Goal: Information Seeking & Learning: Check status

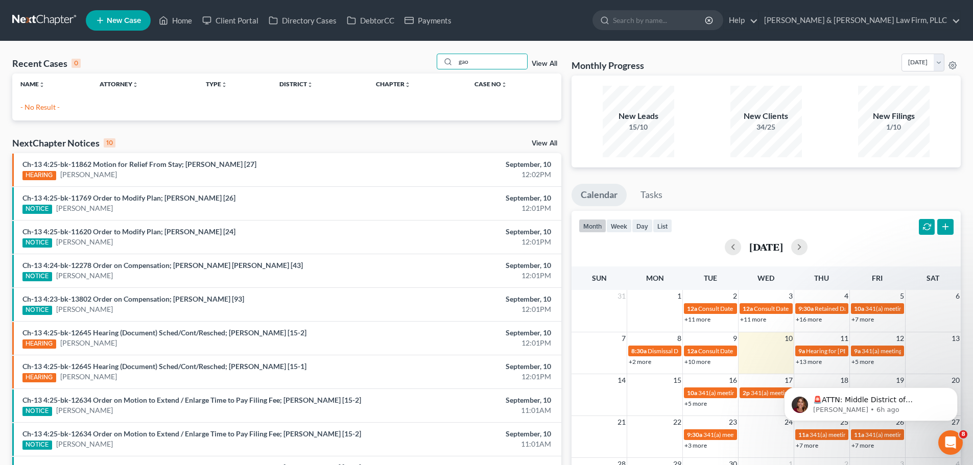
click at [414, 63] on div "Recent Cases 0 gao View All" at bounding box center [286, 64] width 549 height 20
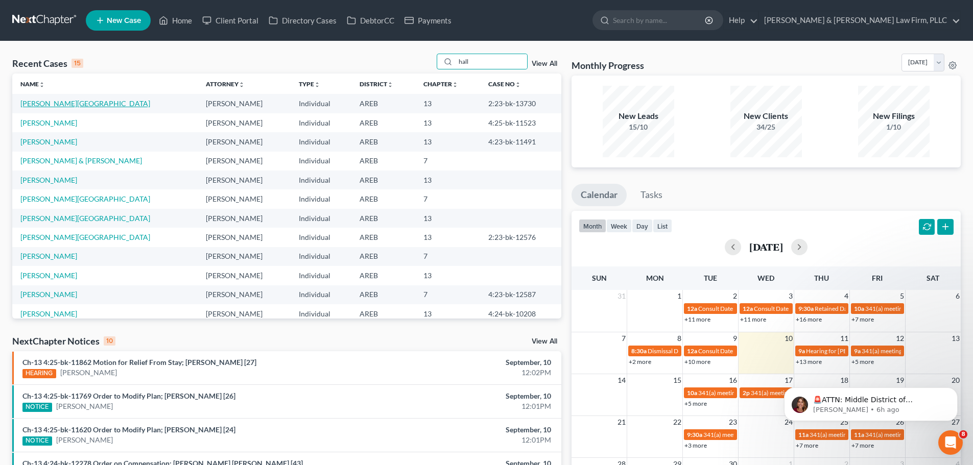
type input "hall"
click at [54, 101] on link "[PERSON_NAME][GEOGRAPHIC_DATA]" at bounding box center [85, 103] width 130 height 9
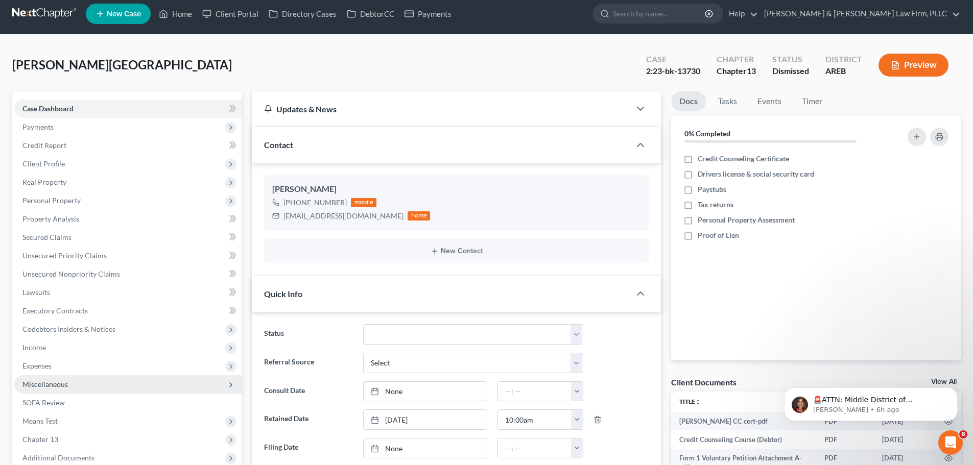
scroll to position [153, 0]
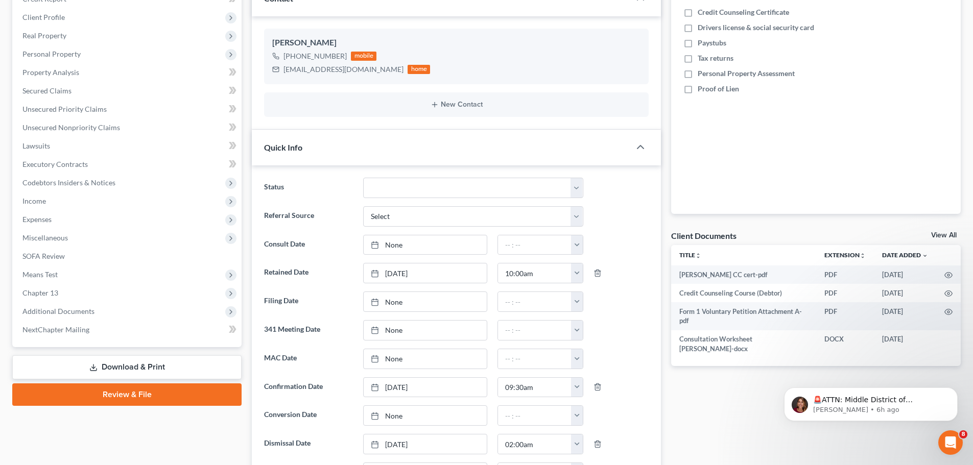
click at [60, 311] on span "Additional Documents" at bounding box center [58, 311] width 72 height 9
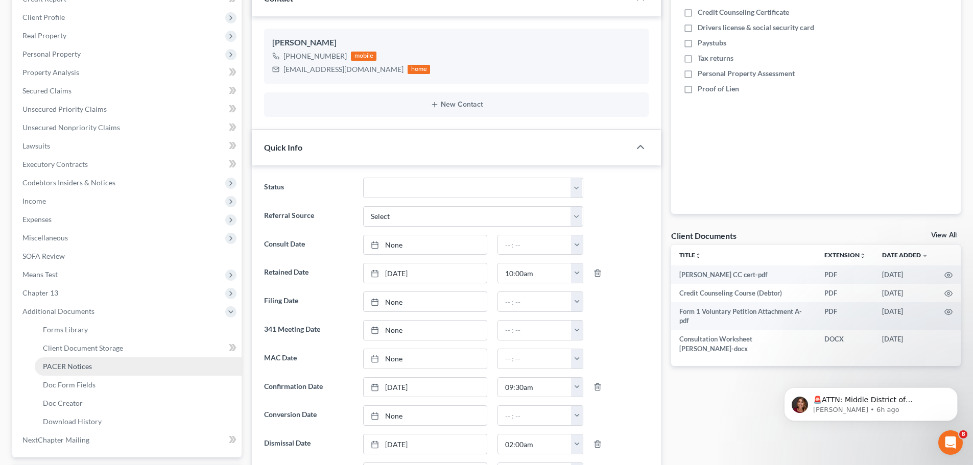
click at [72, 364] on span "PACER Notices" at bounding box center [67, 366] width 49 height 9
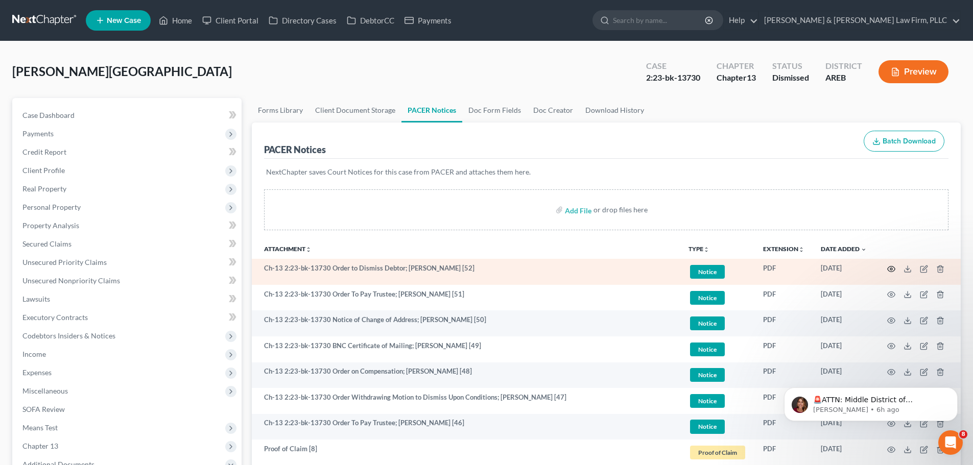
click at [894, 272] on icon "button" at bounding box center [891, 269] width 8 height 8
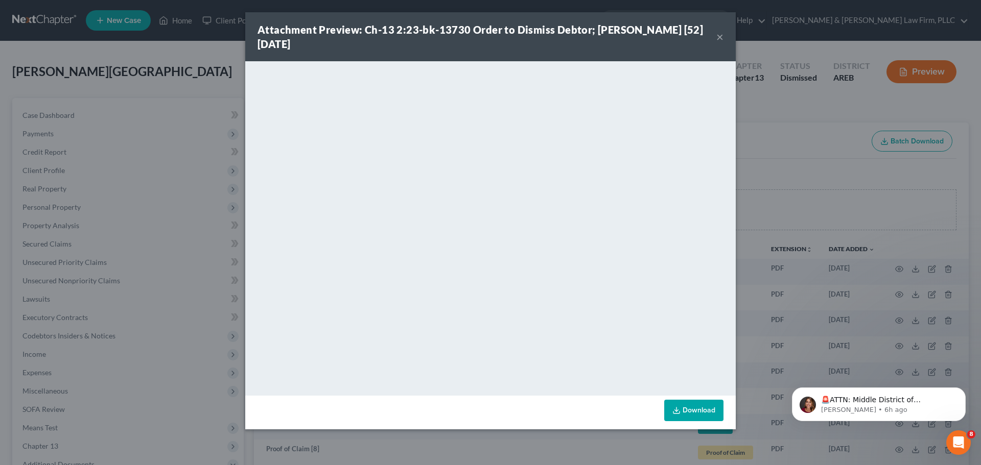
click at [717, 39] on button "×" at bounding box center [719, 37] width 7 height 12
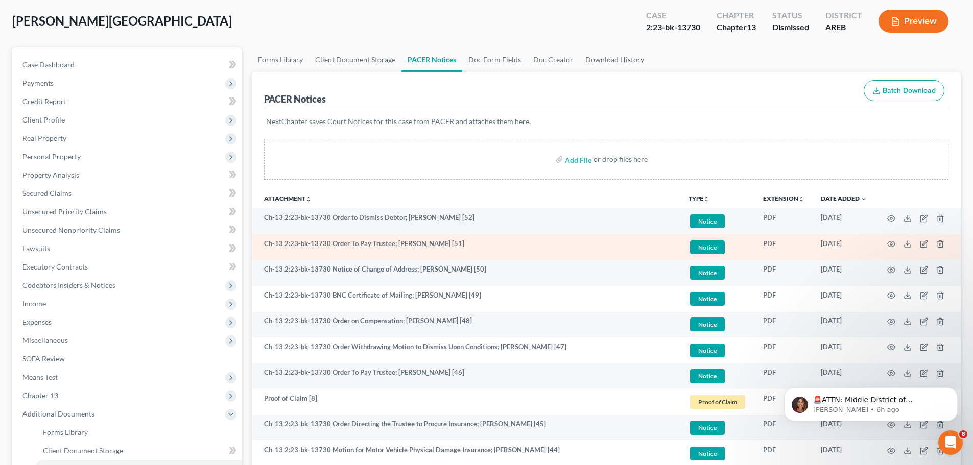
scroll to position [51, 0]
click at [891, 243] on circle "button" at bounding box center [892, 244] width 2 height 2
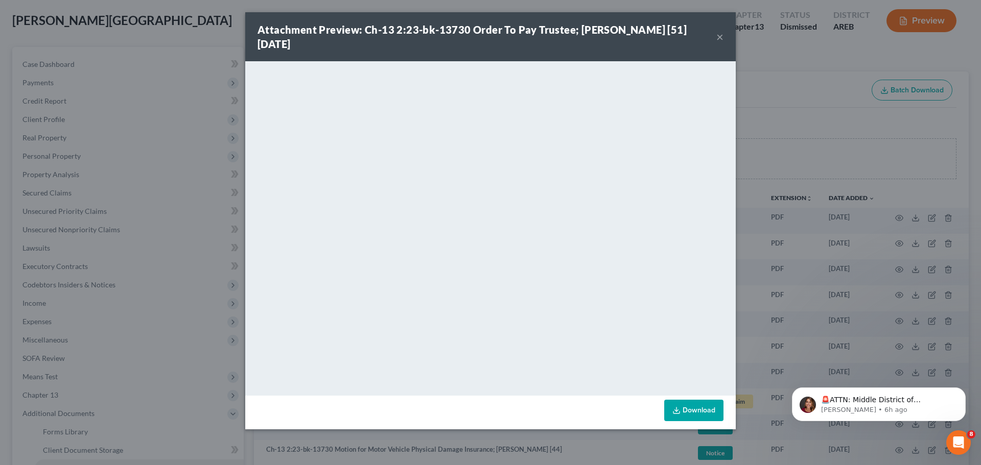
click at [722, 35] on button "×" at bounding box center [719, 37] width 7 height 12
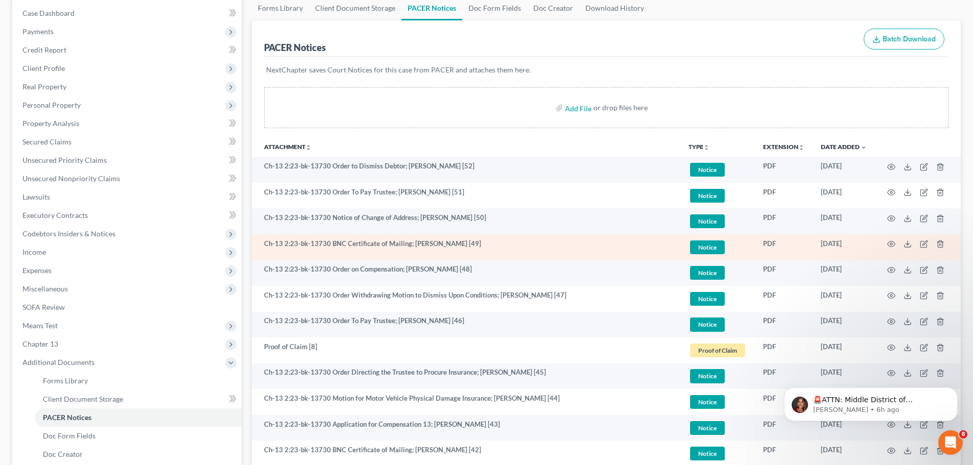
scroll to position [153, 0]
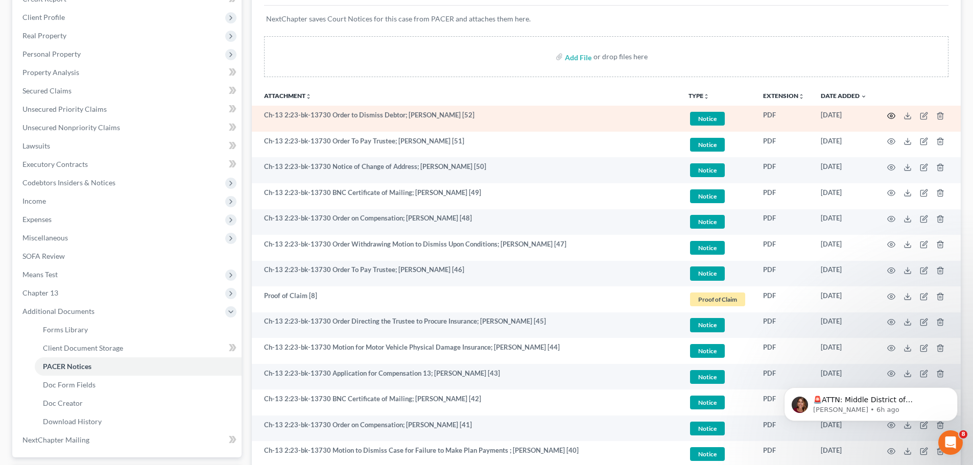
click at [892, 115] on icon "button" at bounding box center [891, 116] width 8 height 8
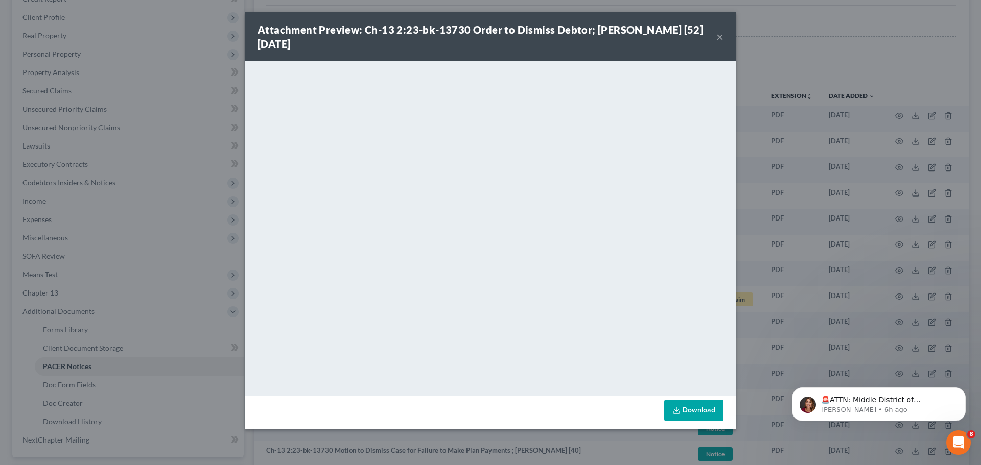
click at [718, 39] on button "×" at bounding box center [719, 37] width 7 height 12
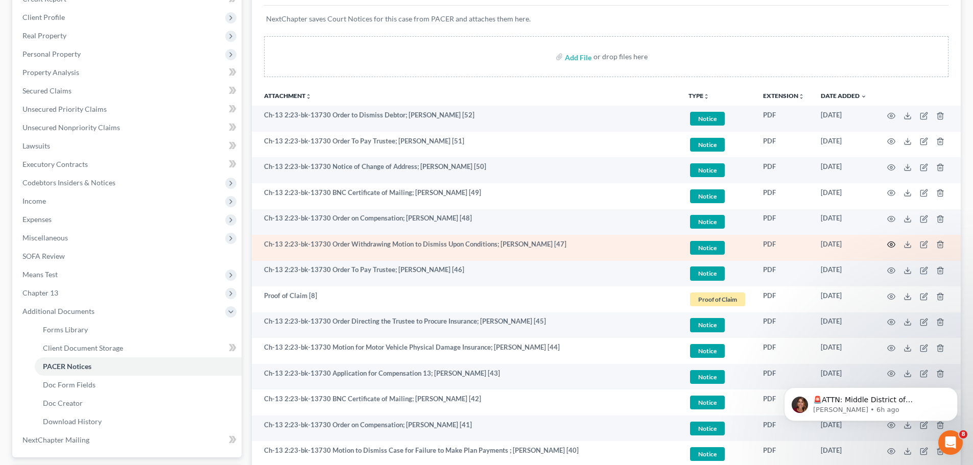
click at [889, 248] on icon "button" at bounding box center [891, 245] width 8 height 8
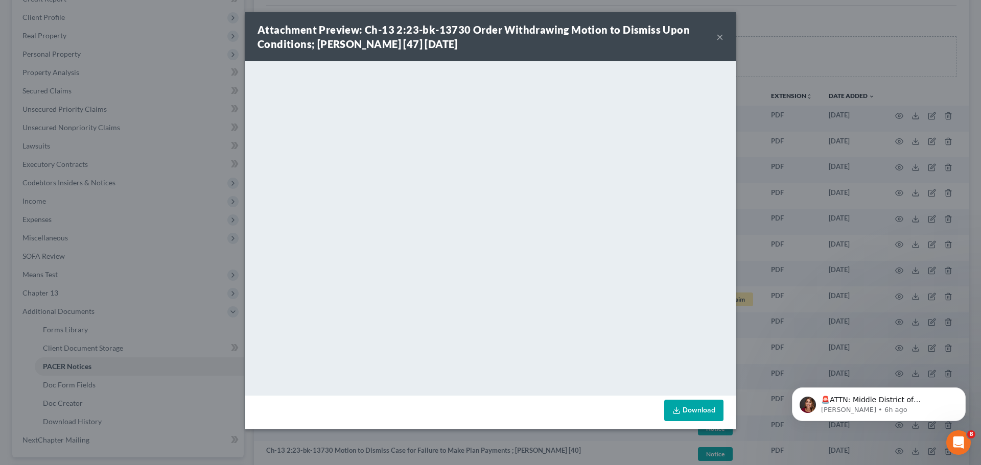
click at [721, 34] on button "×" at bounding box center [719, 37] width 7 height 12
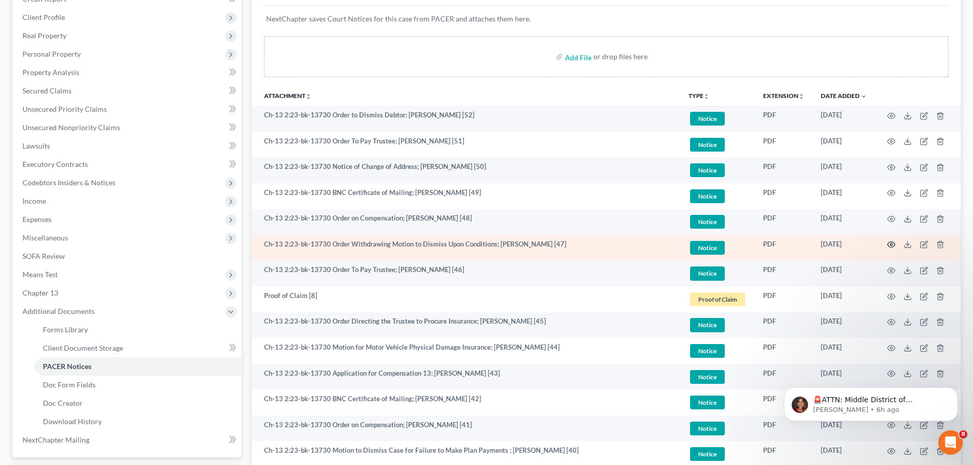
click at [891, 247] on icon "button" at bounding box center [891, 245] width 8 height 8
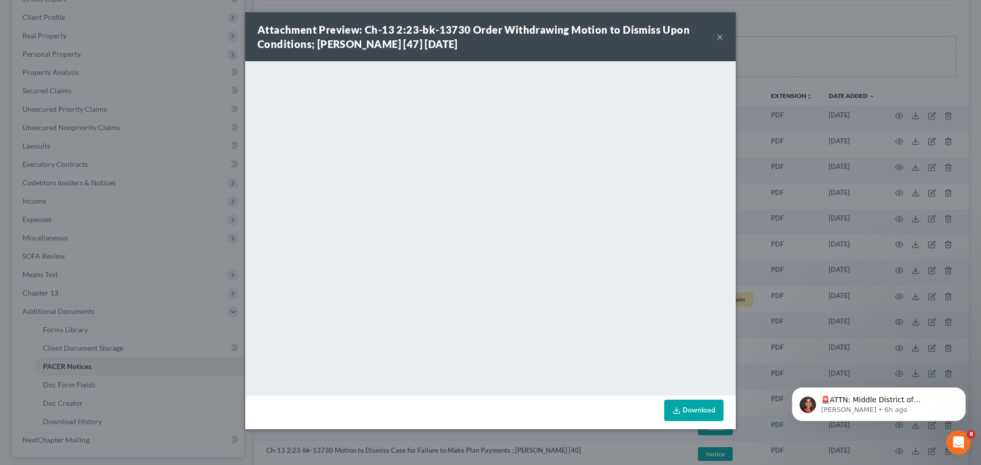
drag, startPoint x: 721, startPoint y: 35, endPoint x: 722, endPoint y: 62, distance: 27.6
click at [721, 35] on button "×" at bounding box center [719, 37] width 7 height 12
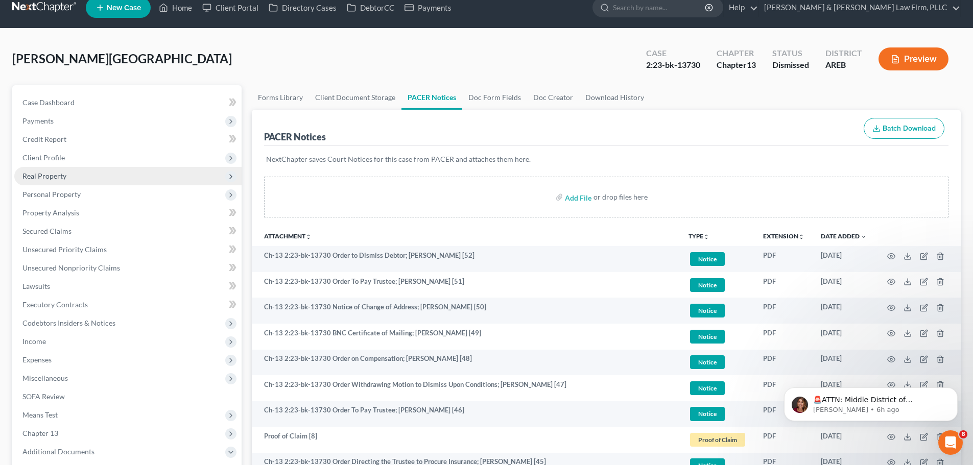
scroll to position [0, 0]
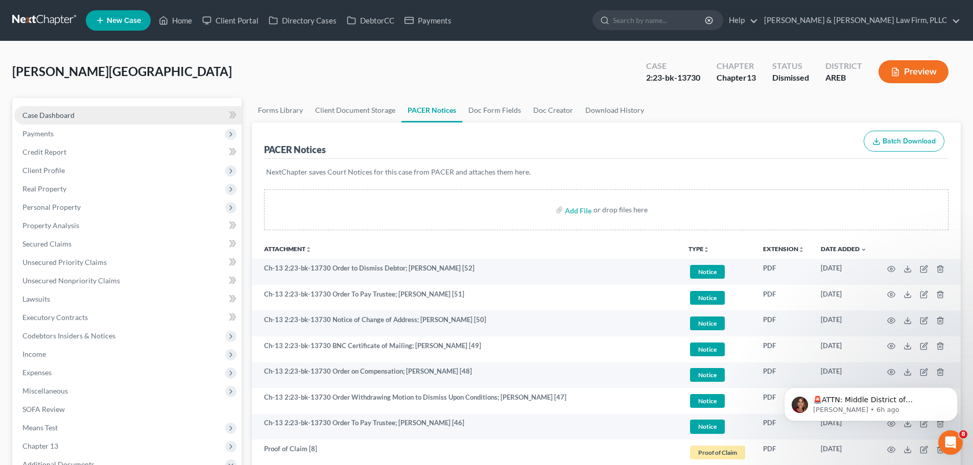
click at [57, 114] on span "Case Dashboard" at bounding box center [48, 115] width 52 height 9
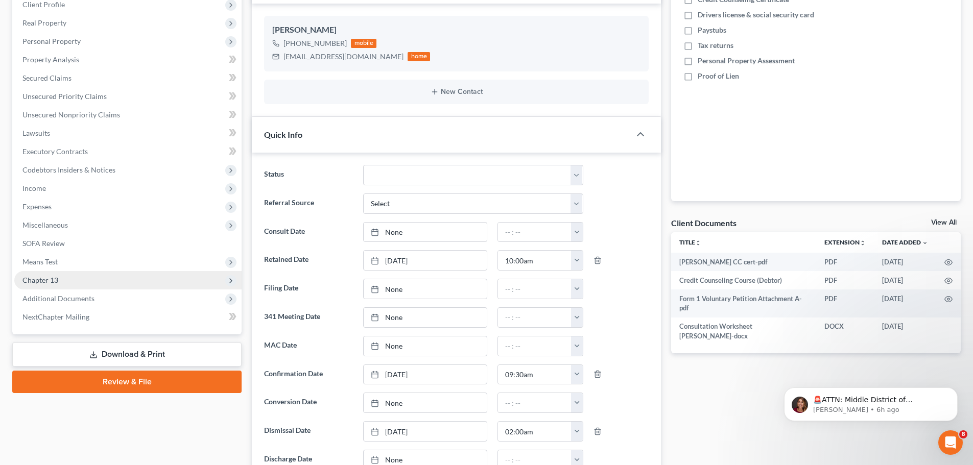
scroll to position [204, 0]
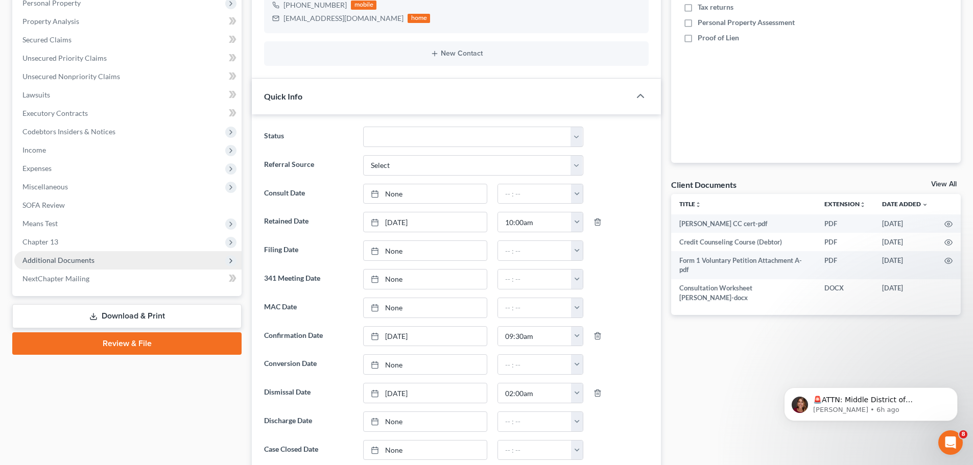
click at [110, 264] on span "Additional Documents" at bounding box center [127, 260] width 227 height 18
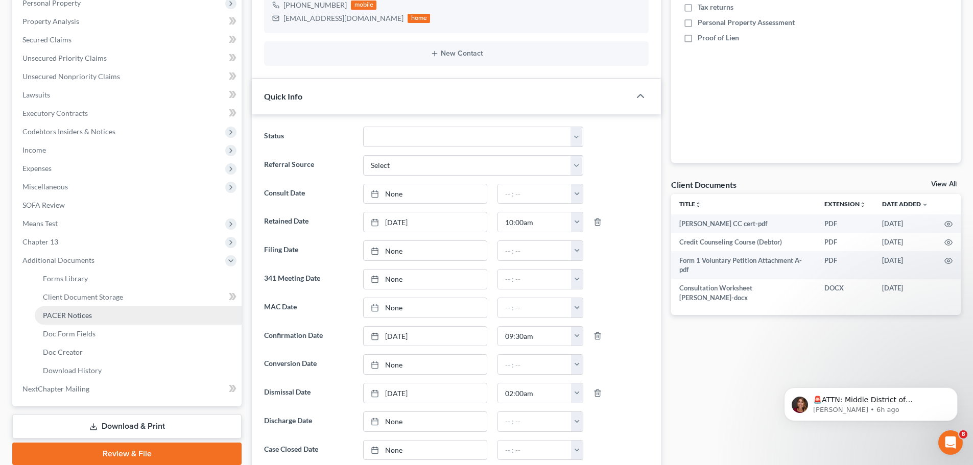
click at [86, 313] on span "PACER Notices" at bounding box center [67, 315] width 49 height 9
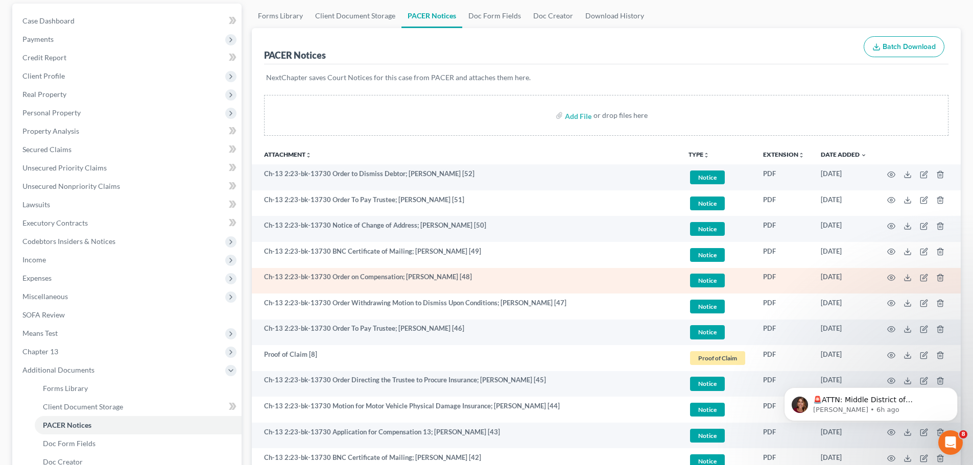
scroll to position [102, 0]
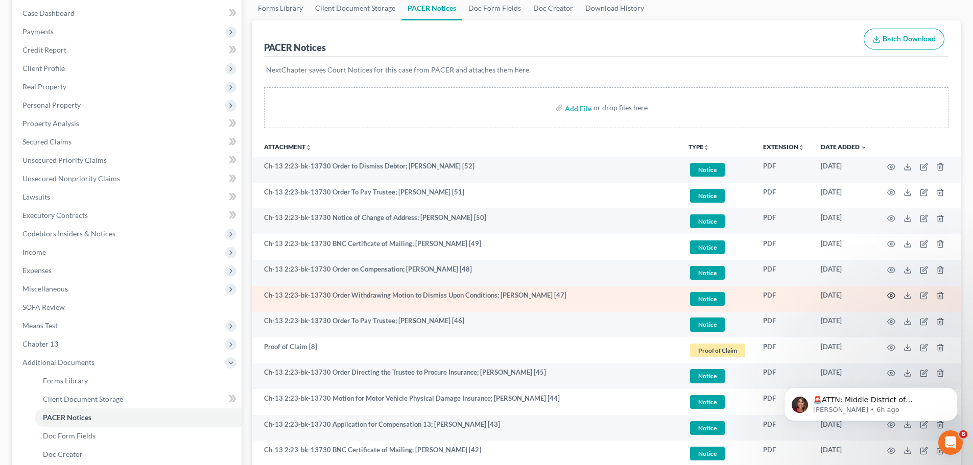
click at [892, 295] on circle "button" at bounding box center [892, 296] width 2 height 2
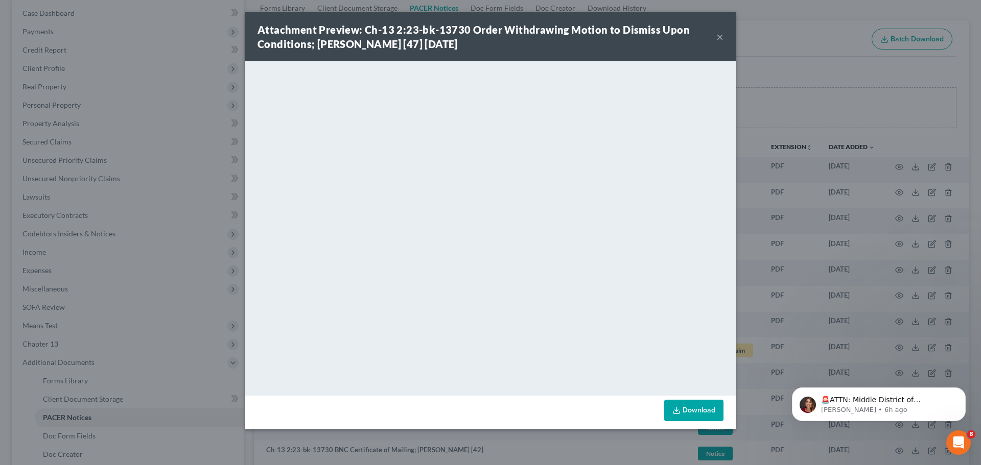
click at [716, 35] on div "Attachment Preview: Ch-13 2:23-bk-13730 Order Withdrawing Motion to Dismiss Upo…" at bounding box center [487, 36] width 459 height 29
click at [718, 35] on button "×" at bounding box center [719, 37] width 7 height 12
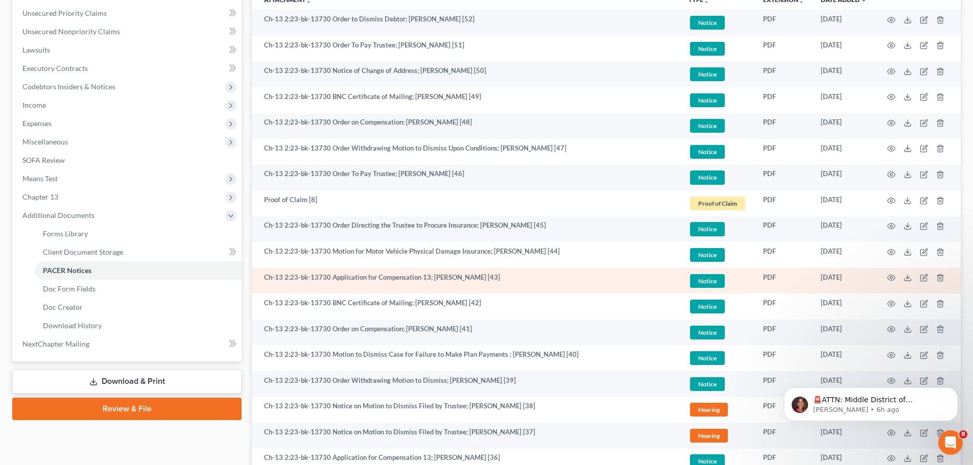
scroll to position [307, 0]
